Goal: Information Seeking & Learning: Learn about a topic

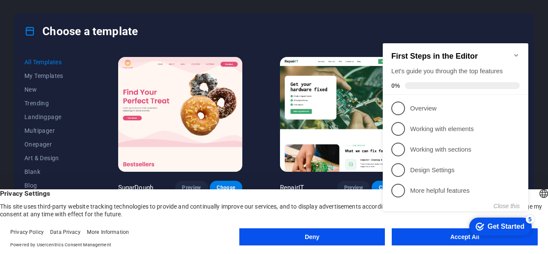
click at [419, 239] on appcues-checklist "Contextual help checklist present on screen" at bounding box center [457, 136] width 156 height 210
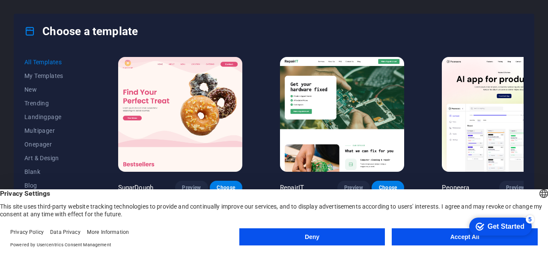
click at [437, 236] on button "Accept All" at bounding box center [465, 236] width 146 height 17
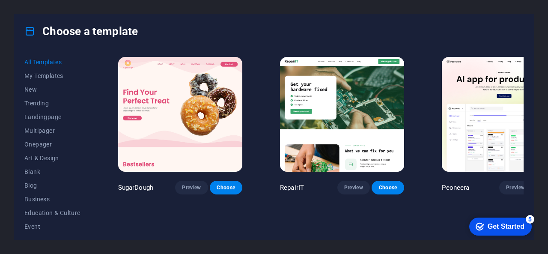
click at [512, 228] on div "Get Started" at bounding box center [506, 227] width 37 height 8
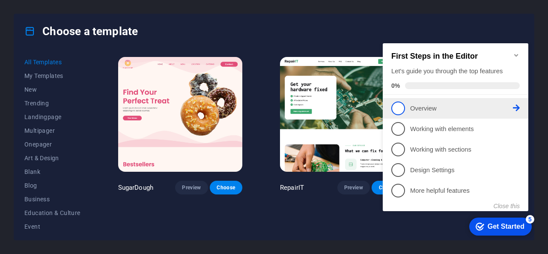
click at [452, 104] on p "Overview - incomplete" at bounding box center [461, 108] width 103 height 9
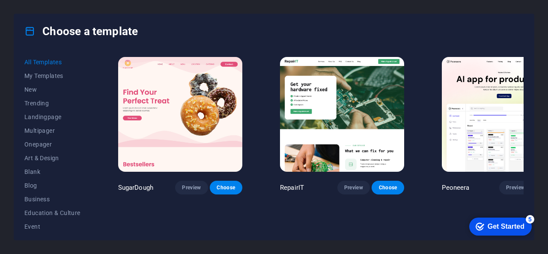
click at [502, 224] on div "Get Started" at bounding box center [506, 227] width 37 height 8
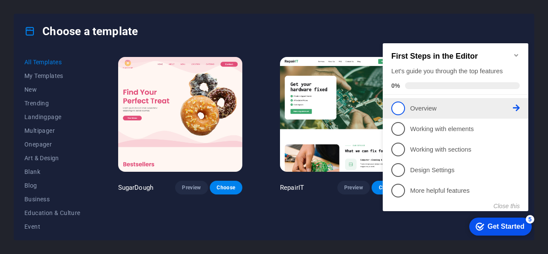
click at [396, 105] on span "1" at bounding box center [398, 109] width 14 height 14
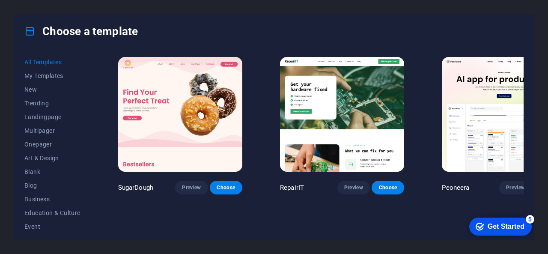
click at [427, 24] on div "Choose a template" at bounding box center [274, 31] width 520 height 34
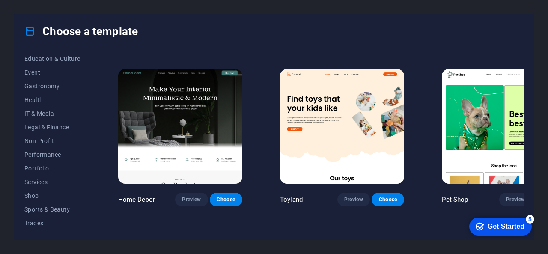
scroll to position [182, 0]
click at [90, 209] on div "All Templates My Templates New Trending Landingpage Multipager Onepager Art & D…" at bounding box center [57, 142] width 66 height 174
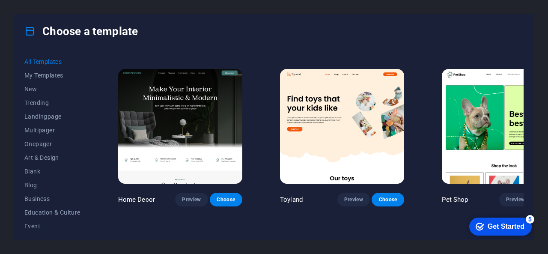
scroll to position [0, 0]
drag, startPoint x: 93, startPoint y: 114, endPoint x: 91, endPoint y: 119, distance: 5.0
click at [91, 119] on div "All Templates My Templates New Trending Landingpage Multipager Onepager Art & D…" at bounding box center [274, 143] width 520 height 191
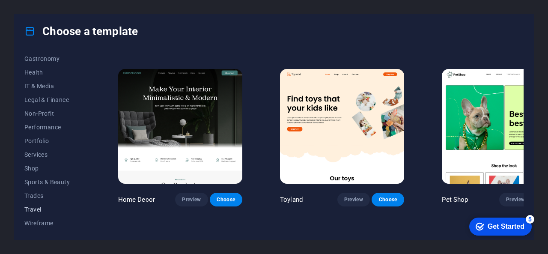
click at [45, 211] on span "Travel" at bounding box center [52, 209] width 56 height 7
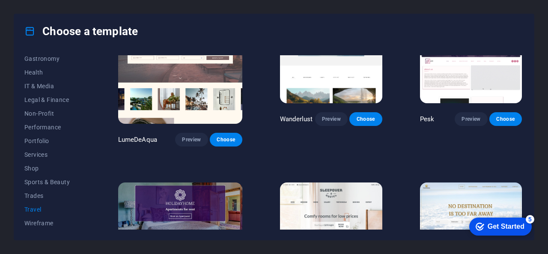
scroll to position [0, 0]
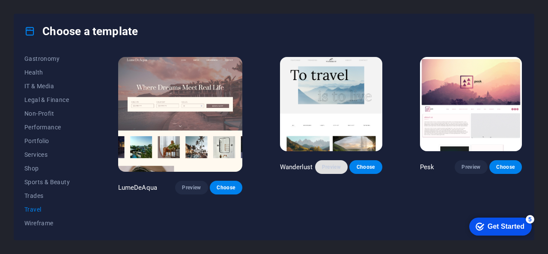
click at [324, 170] on span "Preview" at bounding box center [331, 167] width 19 height 7
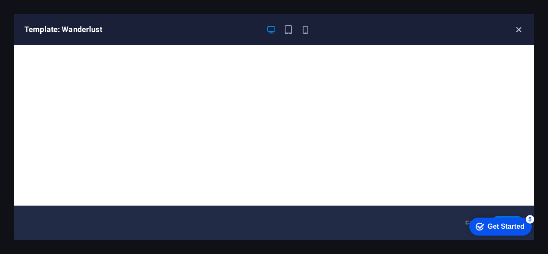
drag, startPoint x: 521, startPoint y: 24, endPoint x: 520, endPoint y: 28, distance: 4.5
click at [520, 28] on div "Template: Wanderlust" at bounding box center [274, 29] width 520 height 31
click at [520, 28] on icon "button" at bounding box center [519, 30] width 10 height 10
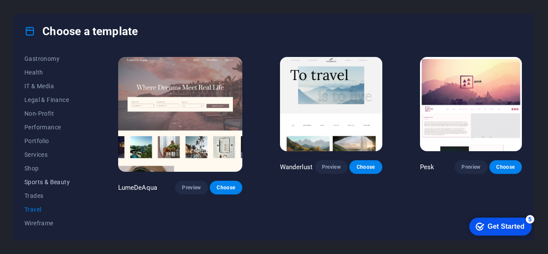
click at [58, 185] on button "Sports & Beauty" at bounding box center [52, 182] width 56 height 14
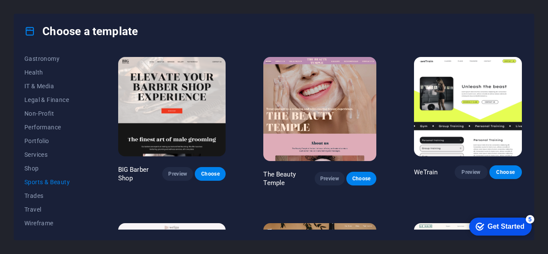
drag, startPoint x: 524, startPoint y: 73, endPoint x: 523, endPoint y: 80, distance: 7.4
click at [523, 80] on div "All Templates My Templates New Trending Landingpage Multipager Onepager Art & D…" at bounding box center [274, 143] width 520 height 191
drag, startPoint x: 92, startPoint y: 179, endPoint x: 90, endPoint y: 155, distance: 24.0
click at [90, 155] on div "All Templates My Templates New Trending Landingpage Multipager Onepager Art & D…" at bounding box center [274, 143] width 520 height 191
drag, startPoint x: 90, startPoint y: 155, endPoint x: 90, endPoint y: 166, distance: 11.6
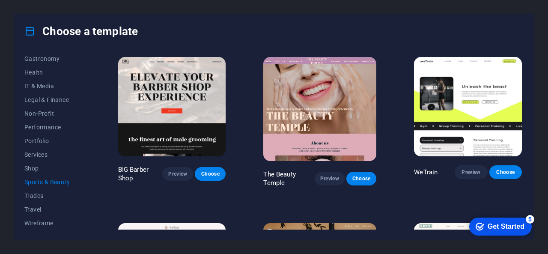
click at [90, 166] on div "All Templates My Templates New Trending Landingpage Multipager Onepager Art & D…" at bounding box center [57, 142] width 66 height 174
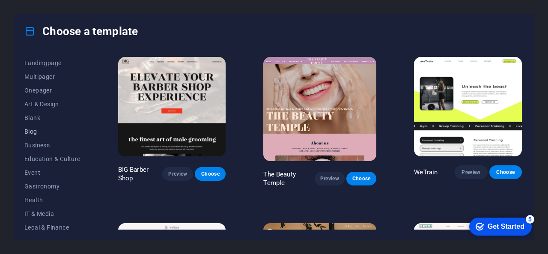
click at [51, 134] on span "Blog" at bounding box center [52, 131] width 56 height 7
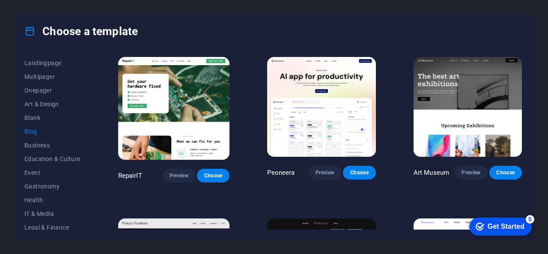
click at [523, 66] on div "All Templates My Templates New Trending Landingpage Multipager Onepager Art & D…" at bounding box center [274, 143] width 520 height 191
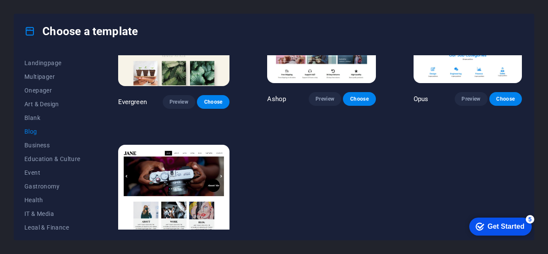
scroll to position [1225, 0]
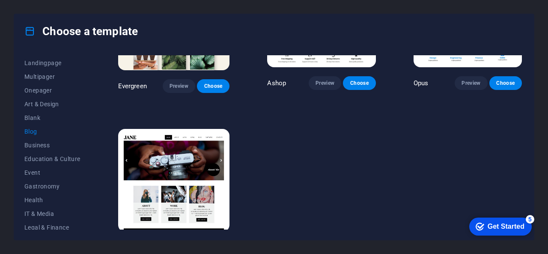
drag, startPoint x: 523, startPoint y: 211, endPoint x: 62, endPoint y: 2, distance: 506.6
click at [179, 244] on span "Preview" at bounding box center [183, 247] width 16 height 7
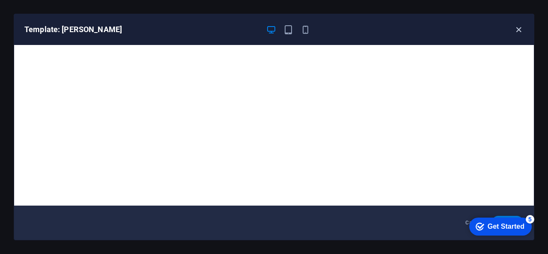
click at [521, 29] on icon "button" at bounding box center [519, 30] width 10 height 10
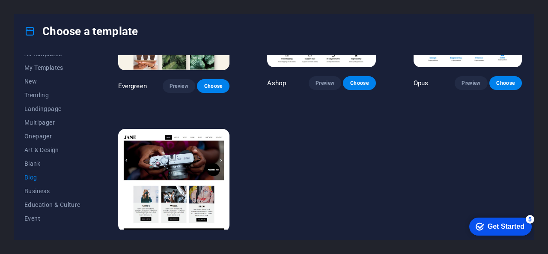
scroll to position [0, 0]
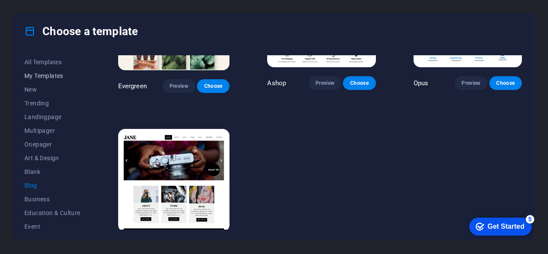
click at [53, 75] on span "My Templates" at bounding box center [52, 75] width 56 height 7
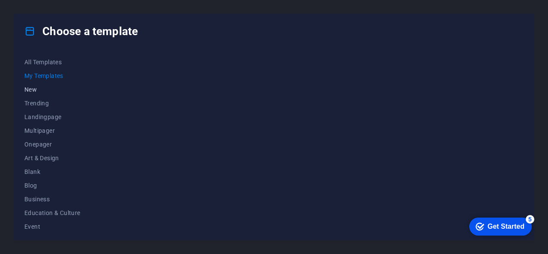
click at [34, 89] on span "New" at bounding box center [52, 89] width 56 height 7
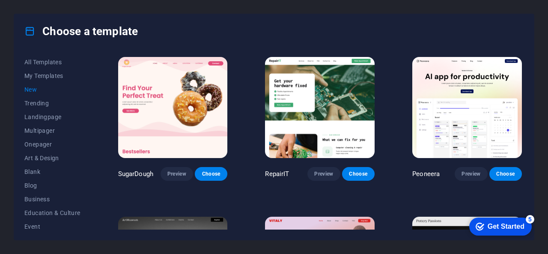
drag, startPoint x: 522, startPoint y: 75, endPoint x: 523, endPoint y: 81, distance: 6.6
click at [523, 81] on div "SugarDough Preview Choose RepairIT Preview Choose Peoneera Preview Choose Art M…" at bounding box center [319, 142] width 407 height 174
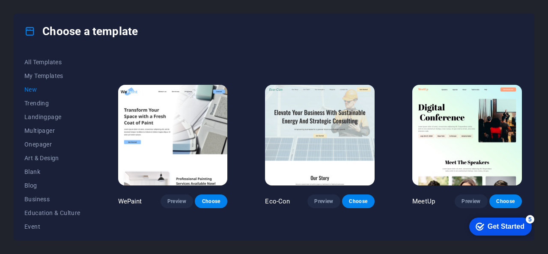
scroll to position [750, 0]
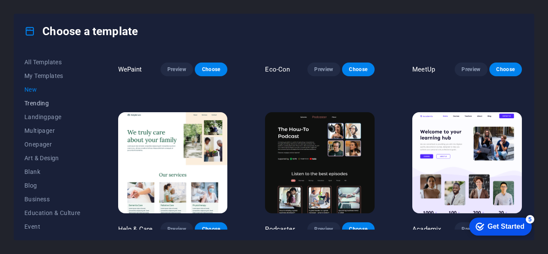
click at [50, 104] on span "Trending" at bounding box center [52, 103] width 56 height 7
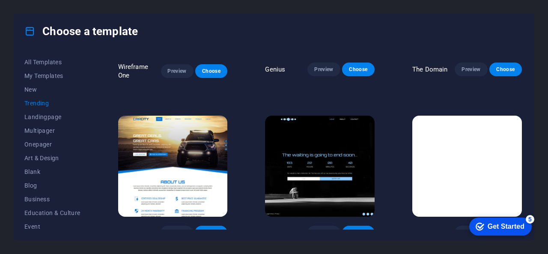
scroll to position [432, 0]
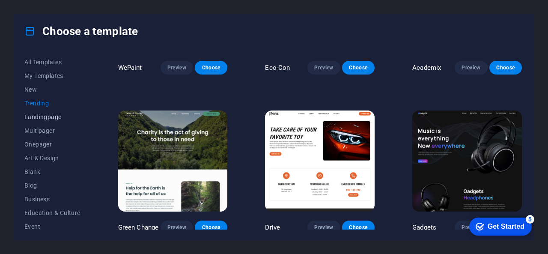
click at [50, 120] on span "Landingpage" at bounding box center [52, 116] width 56 height 7
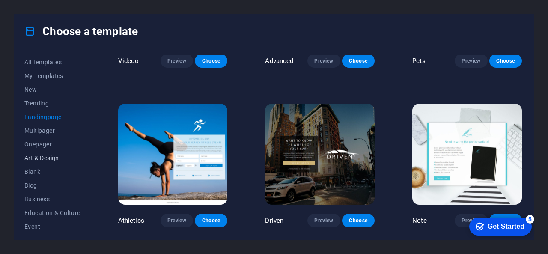
click at [57, 161] on span "Art & Design" at bounding box center [52, 158] width 56 height 7
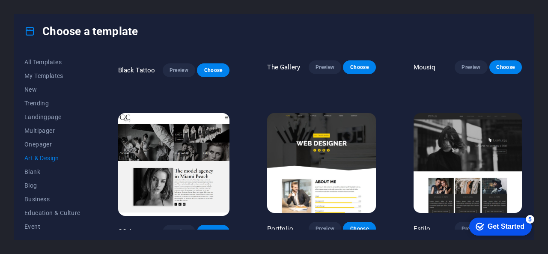
drag, startPoint x: 522, startPoint y: 152, endPoint x: 523, endPoint y: 146, distance: 6.2
click at [523, 146] on div "Max Hatzy Preview Choose Création Preview Choose Pesk Preview Choose JD Photogr…" at bounding box center [319, 142] width 407 height 174
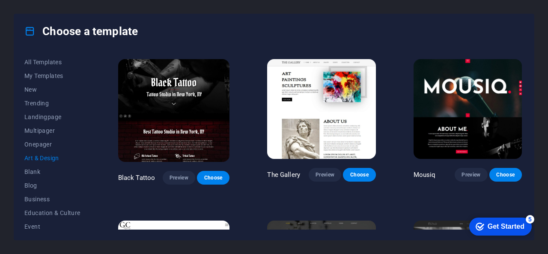
scroll to position [331, 0]
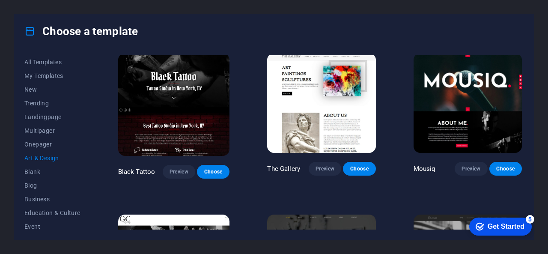
drag, startPoint x: 92, startPoint y: 126, endPoint x: 90, endPoint y: 134, distance: 8.7
click at [90, 134] on div "All Templates My Templates New Trending Landingpage Multipager Onepager Art & D…" at bounding box center [274, 143] width 520 height 191
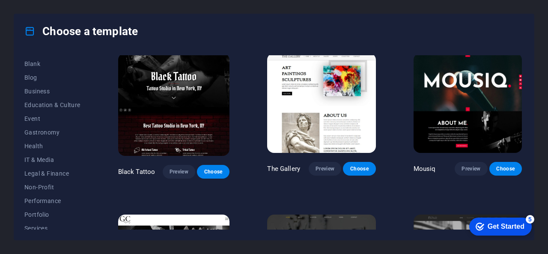
scroll to position [96, 0]
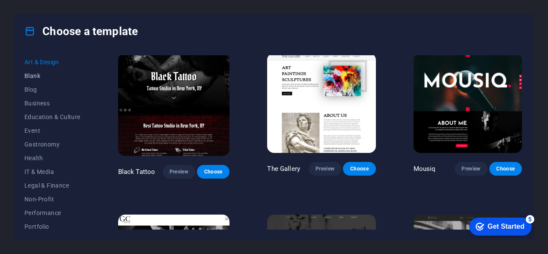
click at [36, 78] on span "Blank" at bounding box center [52, 75] width 56 height 7
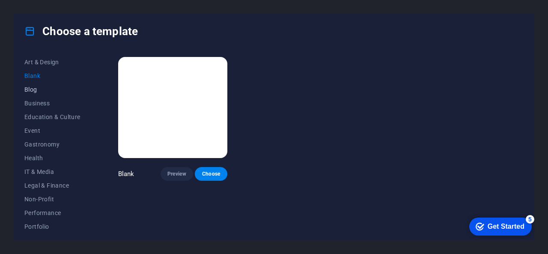
click at [33, 90] on span "Blog" at bounding box center [52, 89] width 56 height 7
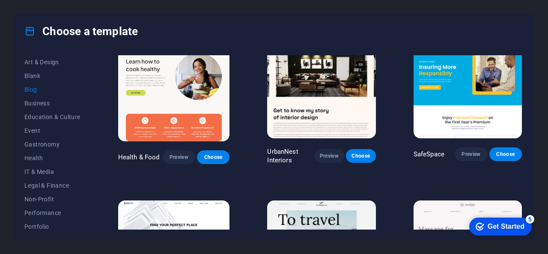
scroll to position [370, 0]
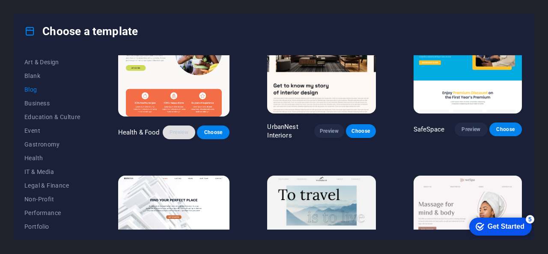
click at [184, 129] on span "Preview" at bounding box center [179, 132] width 19 height 7
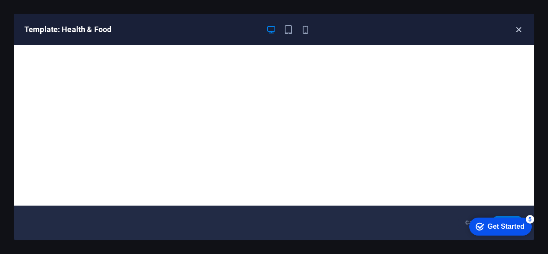
click at [520, 26] on icon "button" at bounding box center [519, 30] width 10 height 10
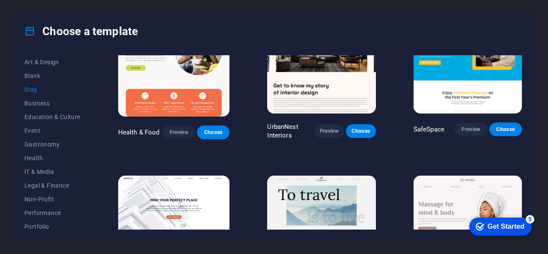
click at [523, 111] on div "All Templates My Templates New Trending Landingpage Multipager Onepager Art & D…" at bounding box center [274, 143] width 520 height 191
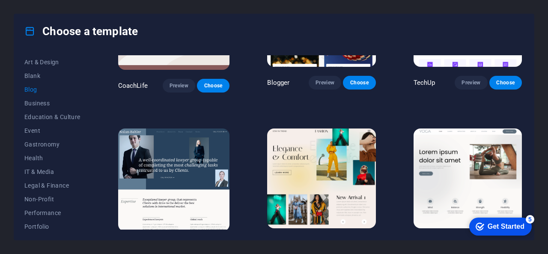
scroll to position [779, 0]
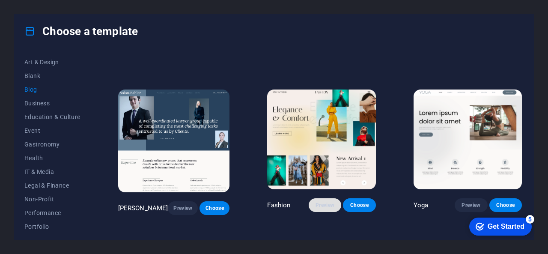
click at [319, 198] on button "Preview" at bounding box center [325, 205] width 33 height 14
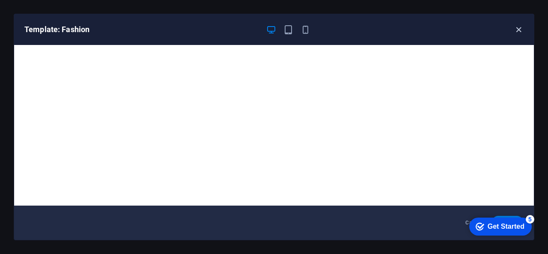
click at [520, 27] on icon "button" at bounding box center [519, 30] width 10 height 10
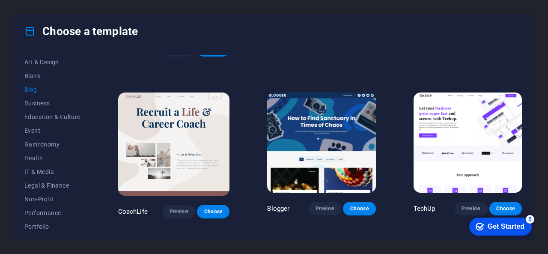
scroll to position [610, 0]
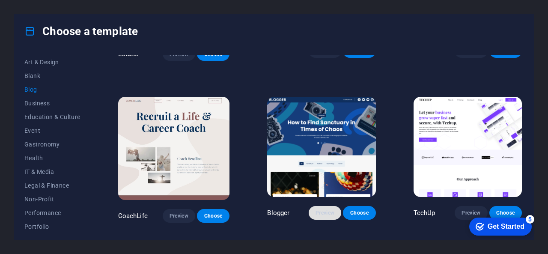
click at [324, 209] on span "Preview" at bounding box center [325, 212] width 19 height 7
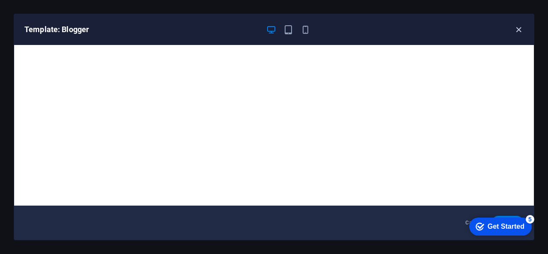
click at [520, 27] on icon "button" at bounding box center [519, 30] width 10 height 10
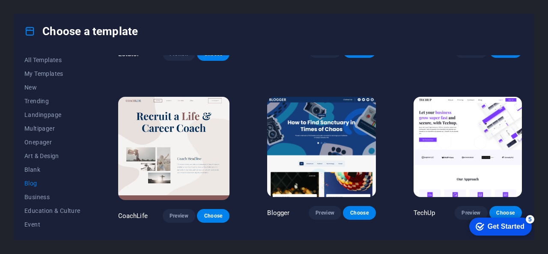
scroll to position [0, 0]
click at [51, 62] on span "All Templates" at bounding box center [52, 62] width 56 height 7
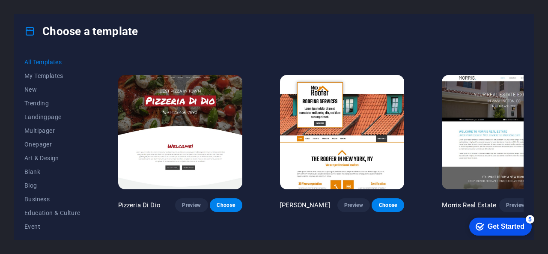
scroll to position [1994, 0]
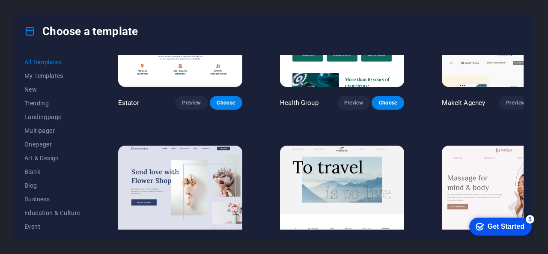
drag, startPoint x: 330, startPoint y: 142, endPoint x: 324, endPoint y: 143, distance: 6.1
